Goal: Complete application form: Complete application form

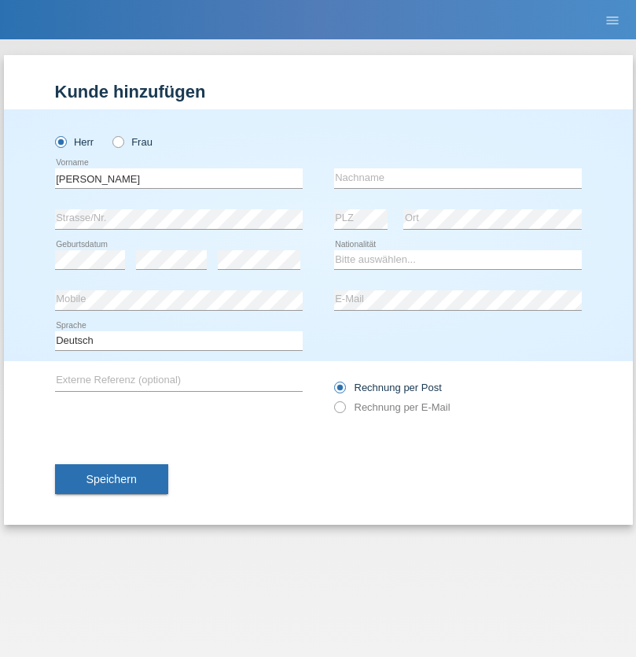
type input "[PERSON_NAME]"
click at [458, 178] on input "text" at bounding box center [458, 178] width 248 height 20
type input "Biewenga"
select select "NL"
select select "C"
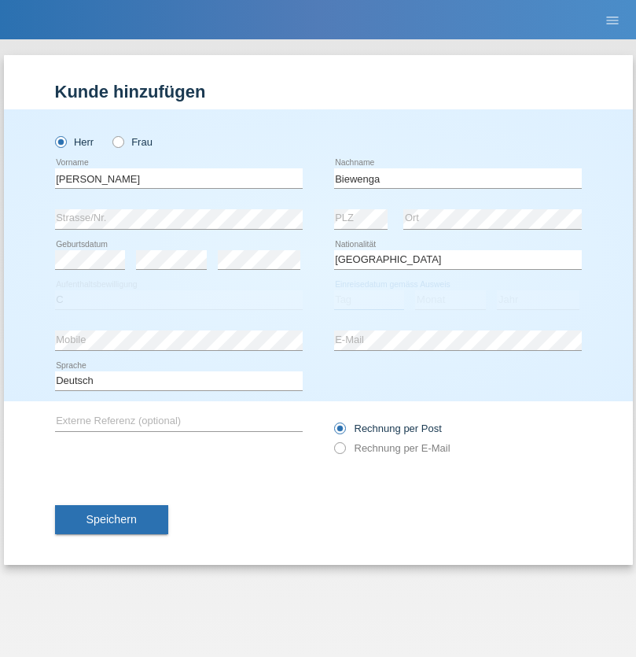
select select "07"
select select "2005"
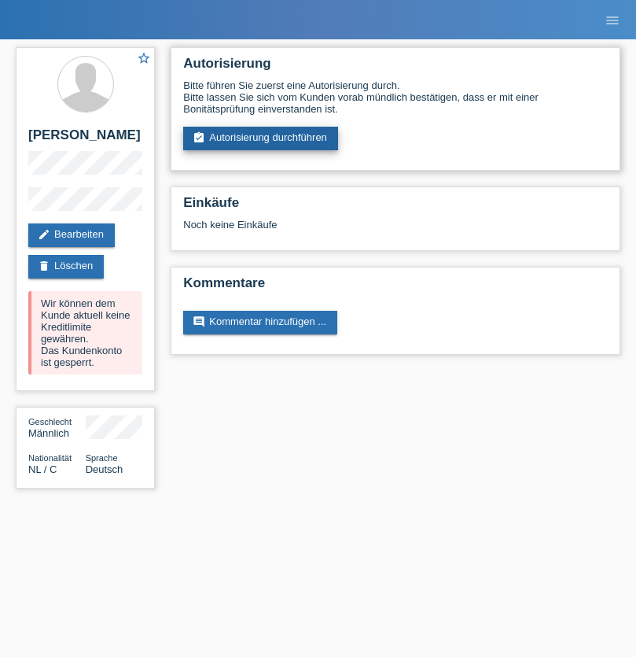
click at [261, 138] on link "assignment_turned_in Autorisierung durchführen" at bounding box center [260, 139] width 155 height 24
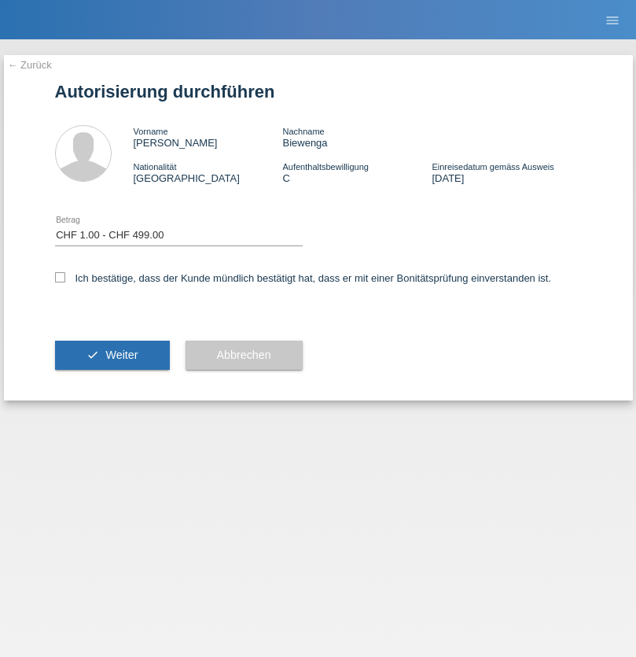
select select "1"
checkbox input "true"
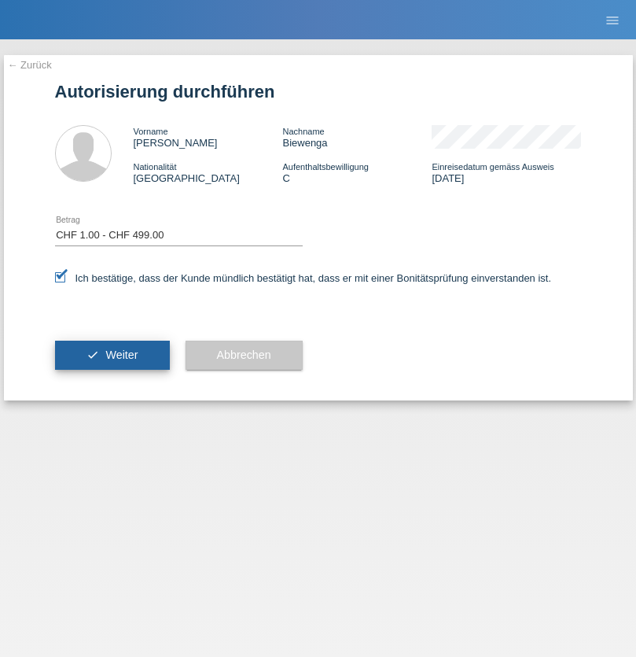
click at [112, 355] on span "Weiter" at bounding box center [121, 355] width 32 height 13
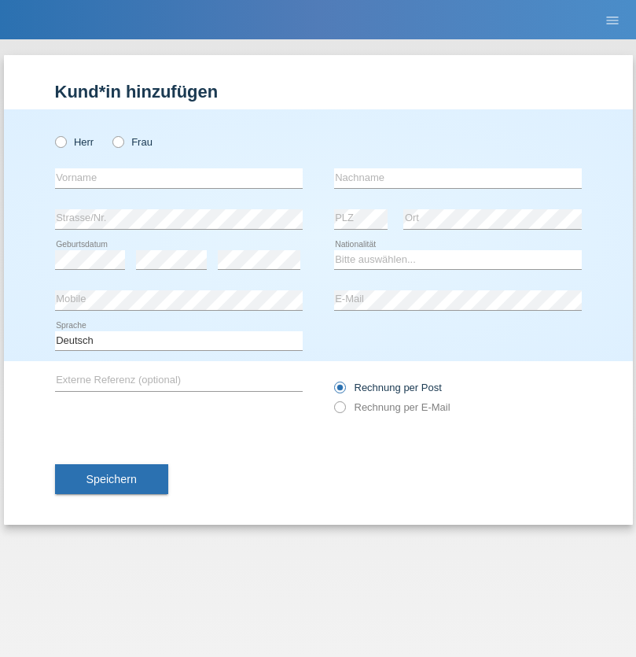
radio input "true"
click at [179, 178] on input "text" at bounding box center [179, 178] width 248 height 20
type input "Jakulan Seenivasagam"
click at [458, 178] on input "text" at bounding box center [458, 178] width 248 height 20
type input "Seenivasagam"
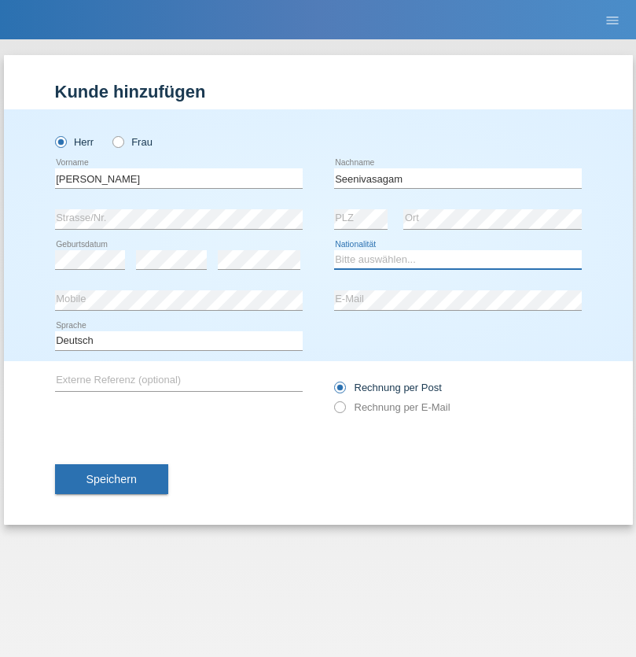
select select "LK"
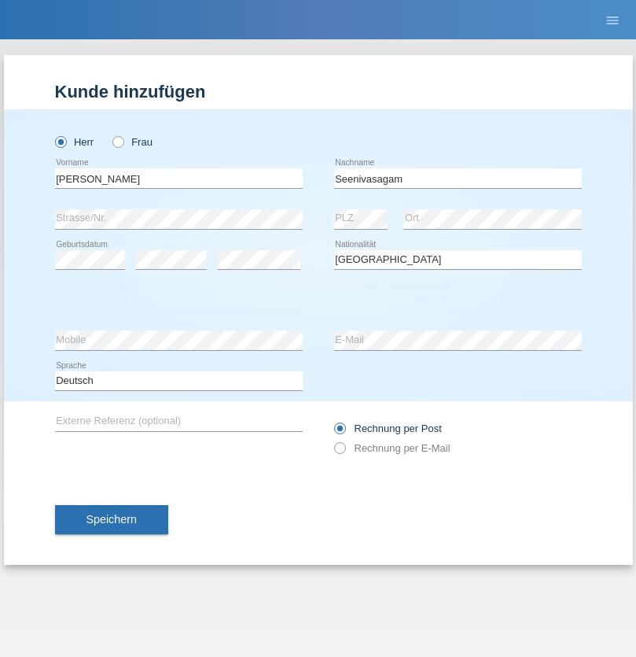
select select "C"
select select "03"
select select "08"
select select "2009"
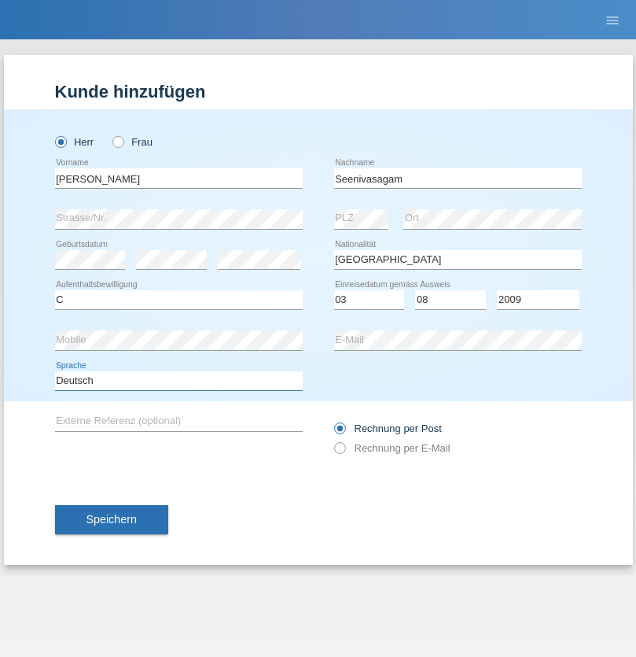
select select "en"
